Goal: Transaction & Acquisition: Purchase product/service

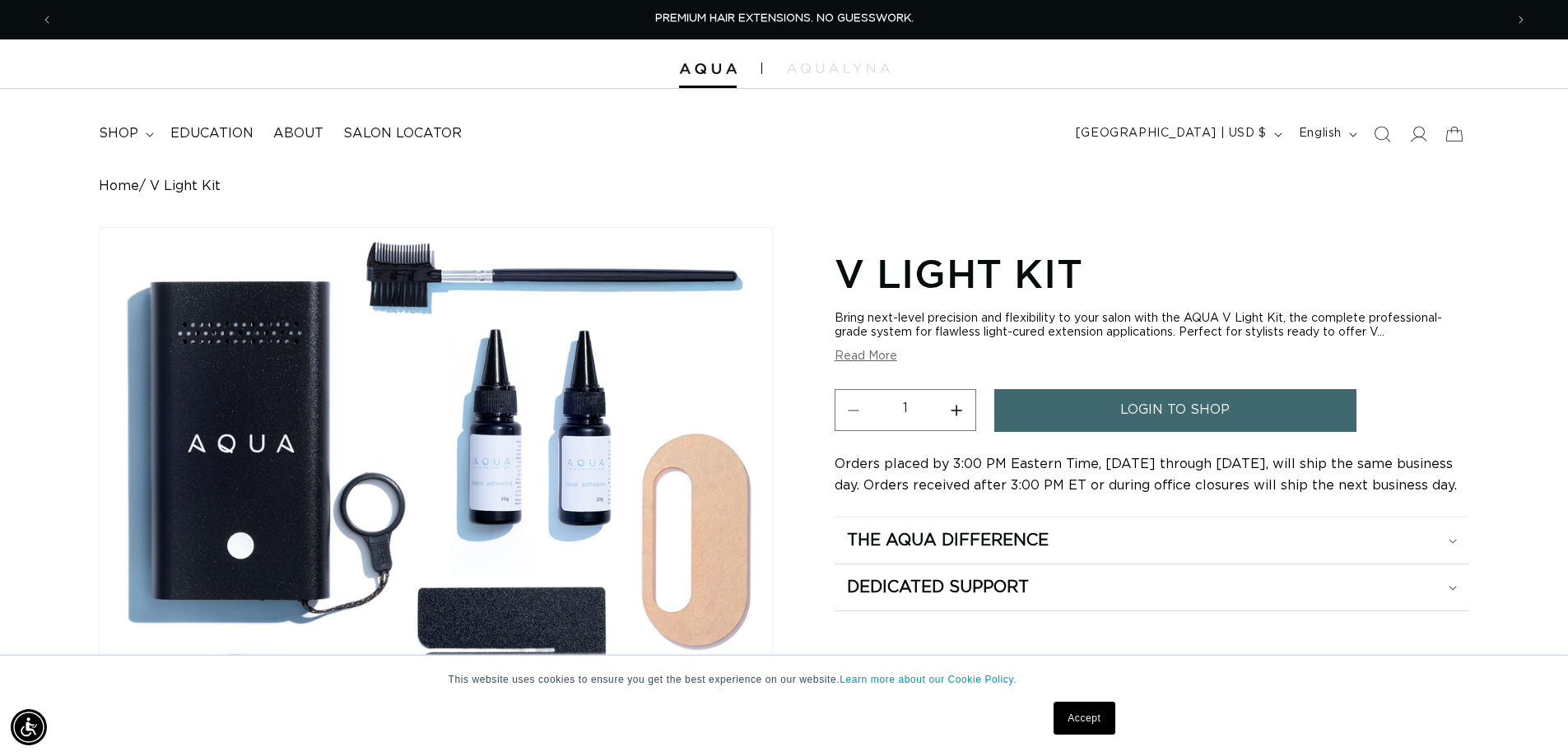
click at [1212, 413] on span "login to shop" at bounding box center [1175, 410] width 109 height 42
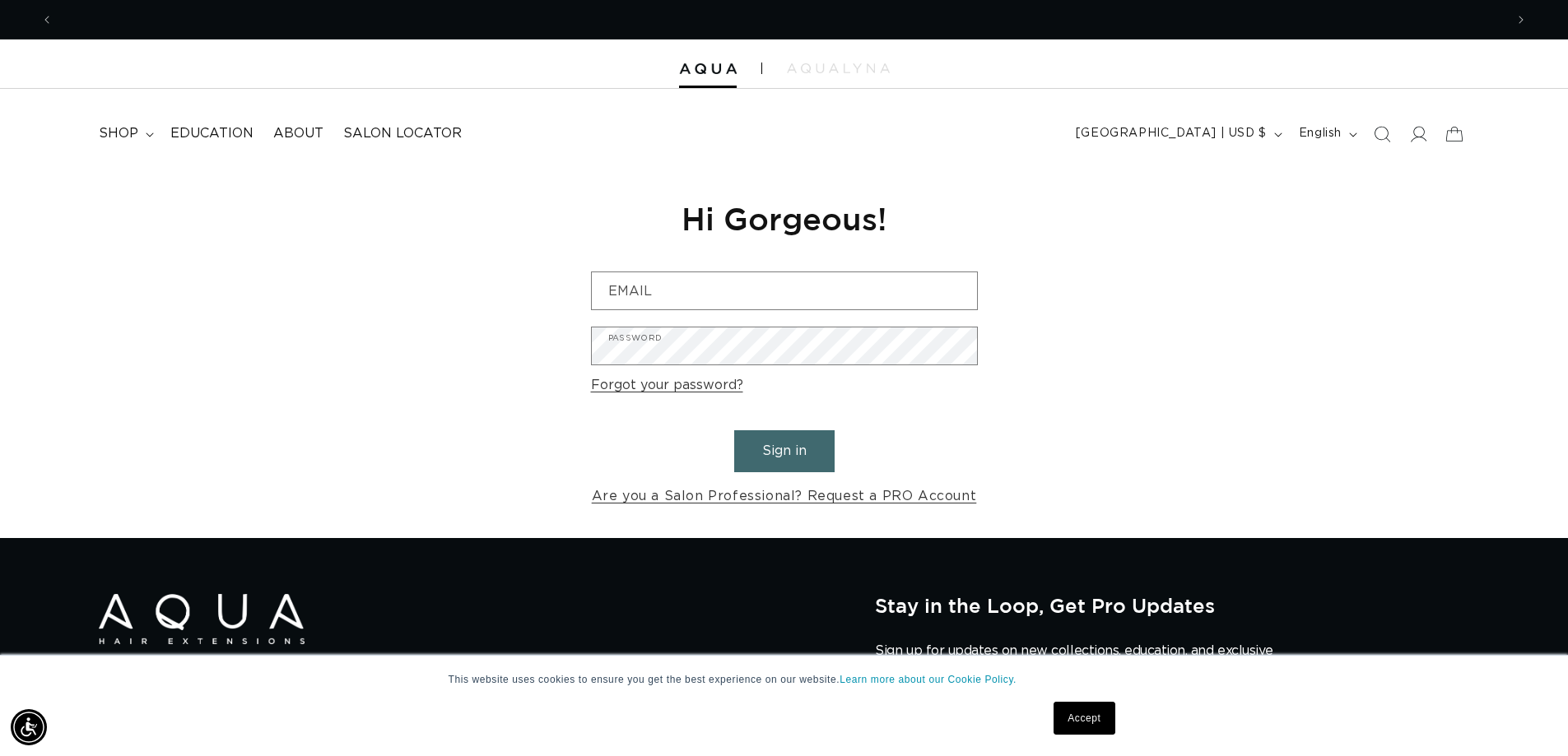
scroll to position [0, 2903]
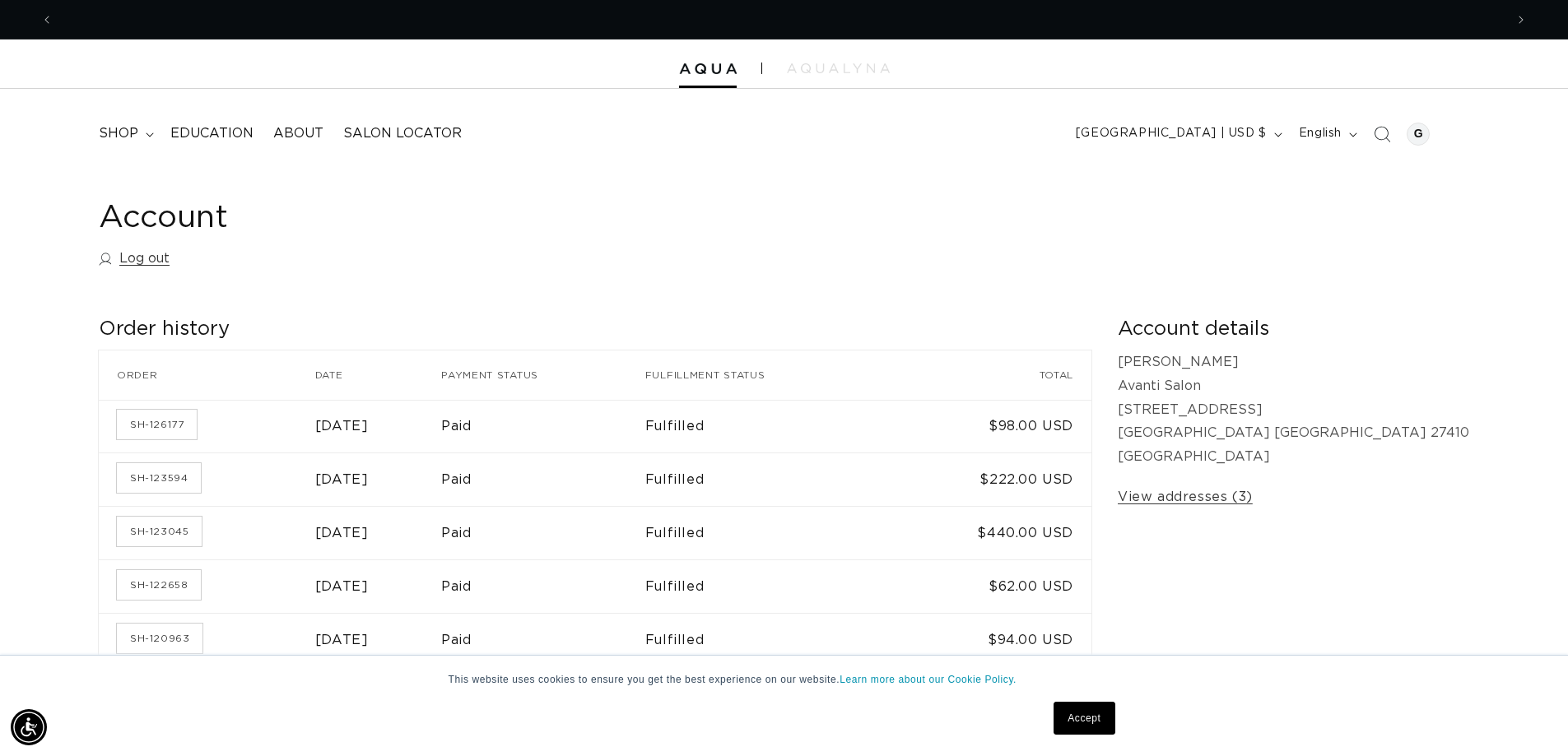
scroll to position [0, 2903]
click at [131, 129] on span "shop" at bounding box center [118, 133] width 39 height 17
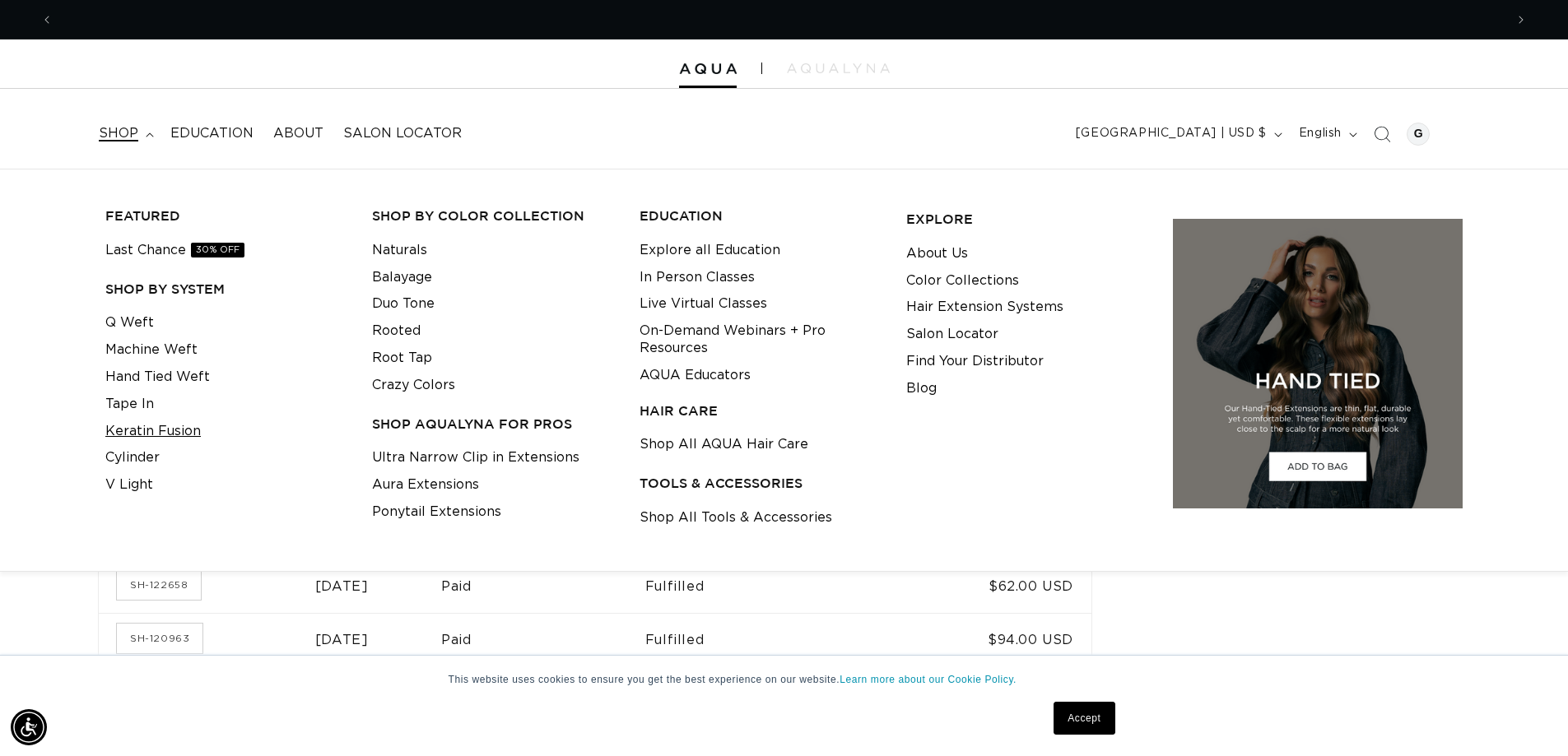
scroll to position [0, 0]
click at [134, 482] on link "V Light" at bounding box center [129, 485] width 47 height 27
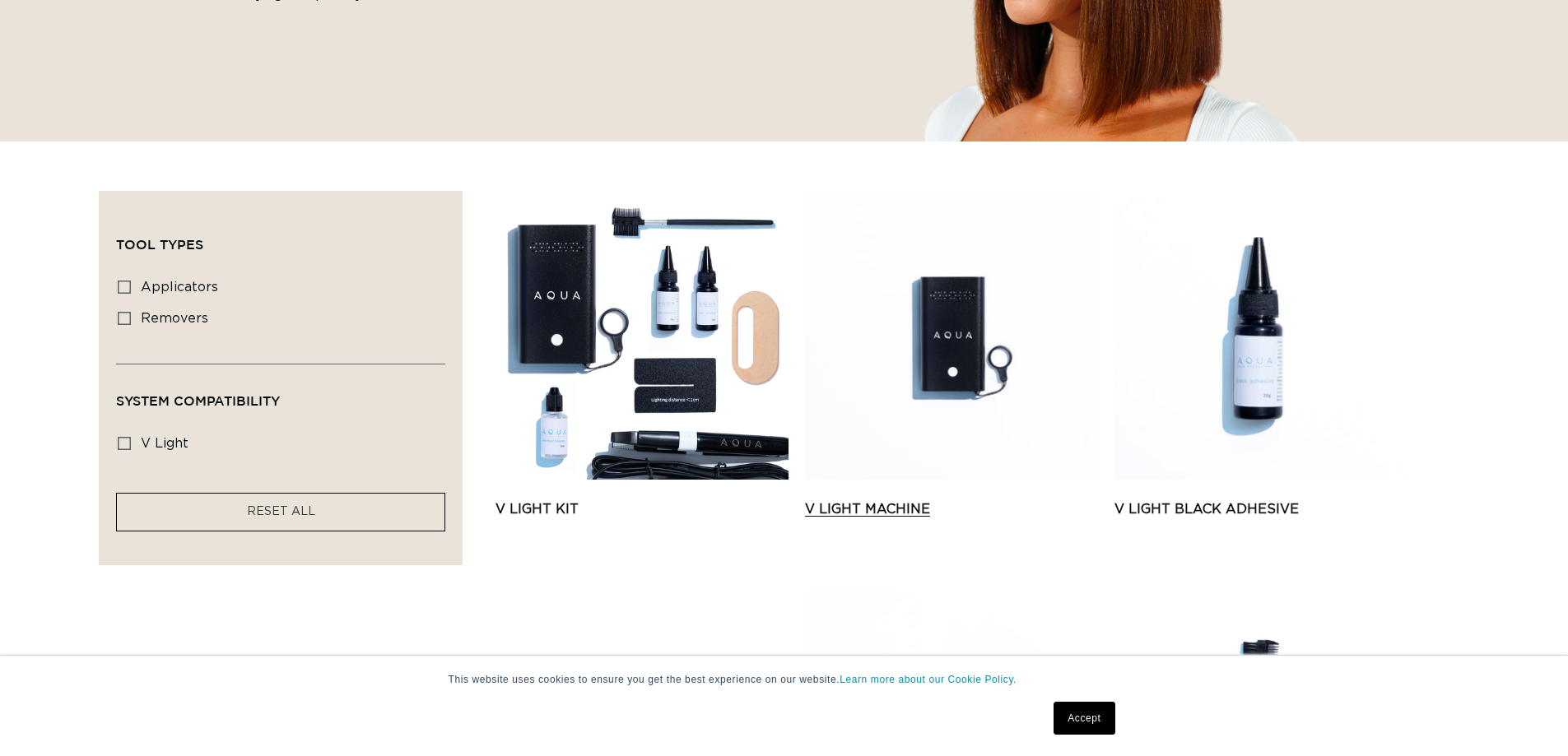
scroll to position [411, 0]
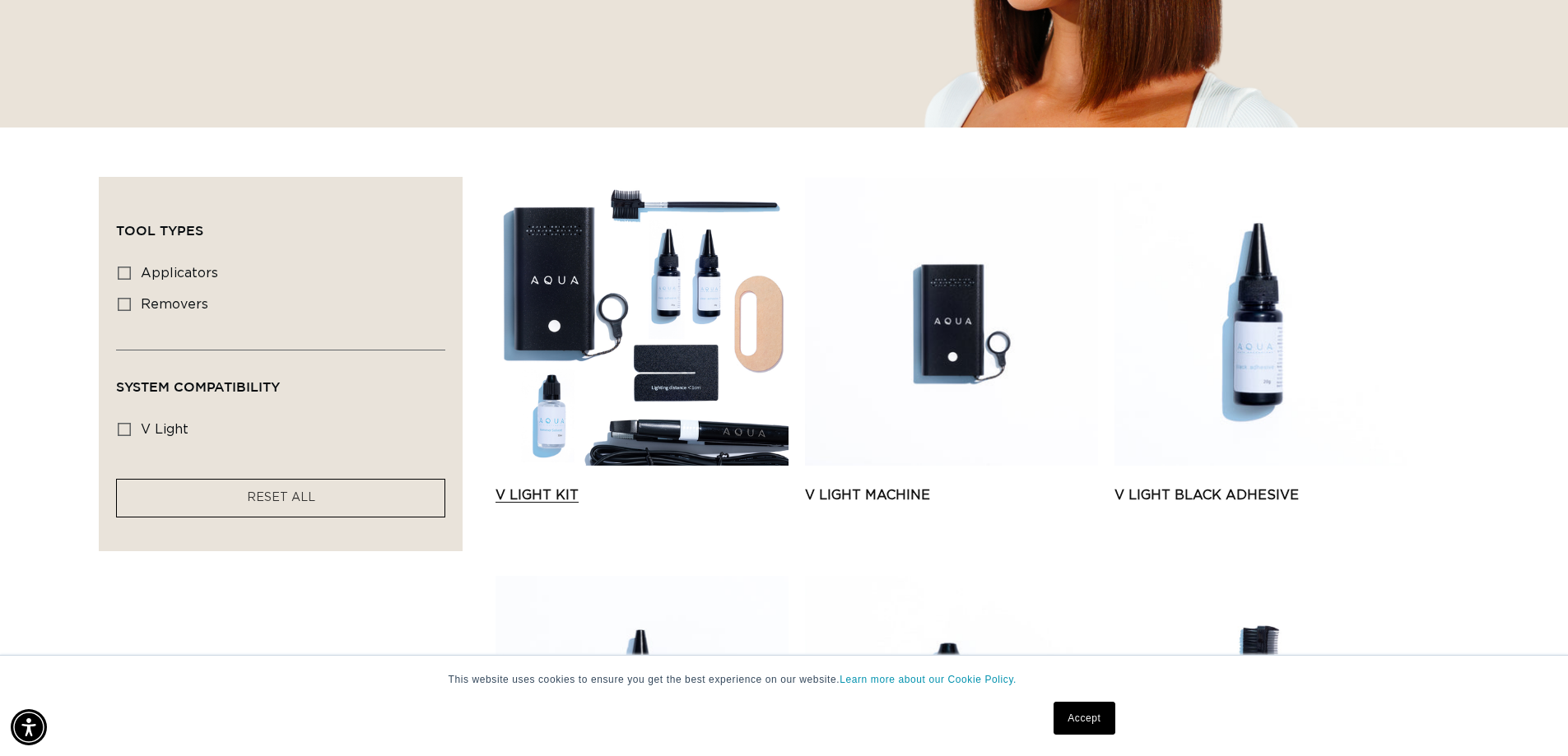
click at [673, 485] on link "V Light Kit" at bounding box center [642, 495] width 293 height 20
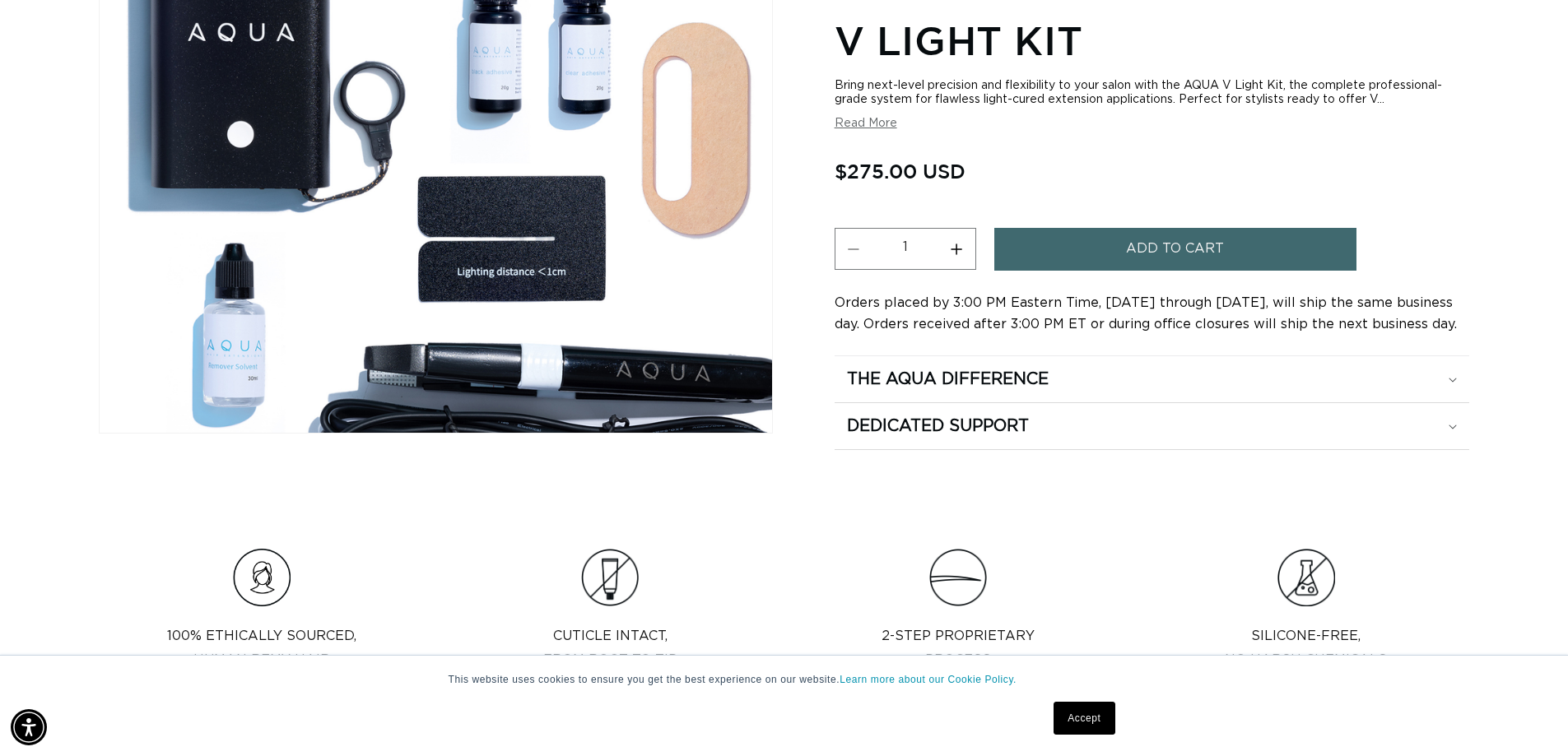
scroll to position [0, 1451]
